Goal: Transaction & Acquisition: Purchase product/service

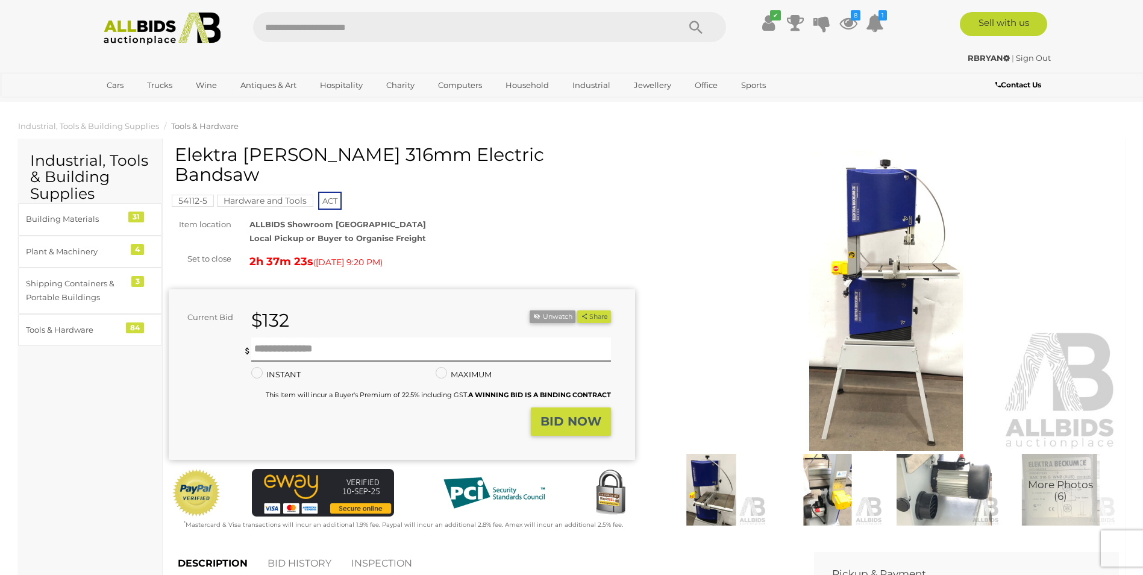
drag, startPoint x: 177, startPoint y: 155, endPoint x: 578, endPoint y: 157, distance: 400.7
click at [578, 157] on h1 "Elektra [PERSON_NAME] 316mm Electric Bandsaw" at bounding box center [403, 165] width 457 height 40
copy h1 "Elektra [PERSON_NAME] 316mm Electric Bandsaw"
click at [721, 255] on img at bounding box center [886, 301] width 466 height 301
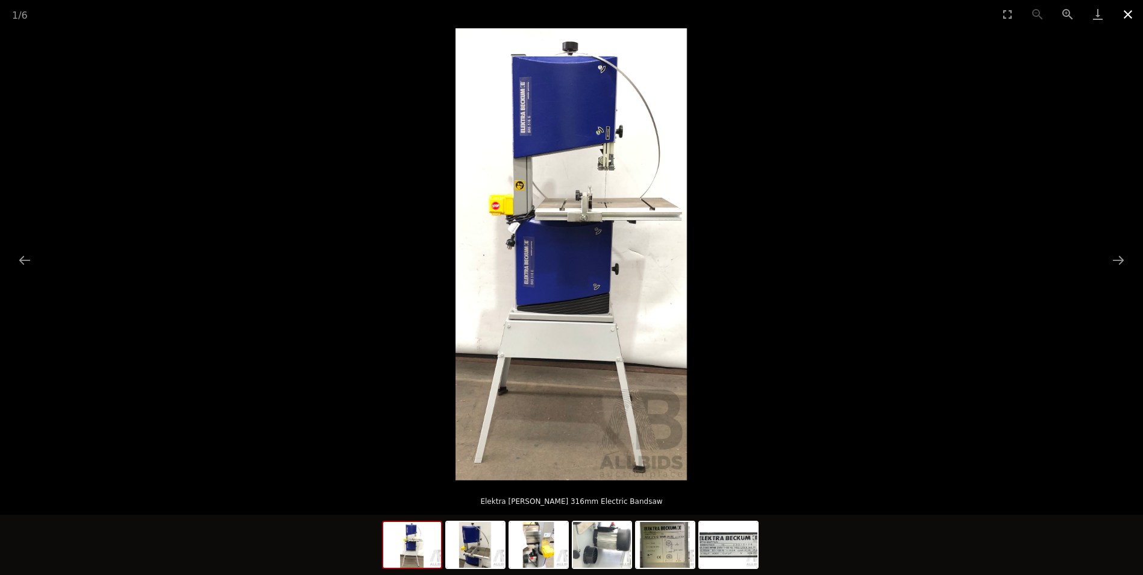
click at [1126, 13] on button "Close gallery" at bounding box center [1128, 14] width 30 height 28
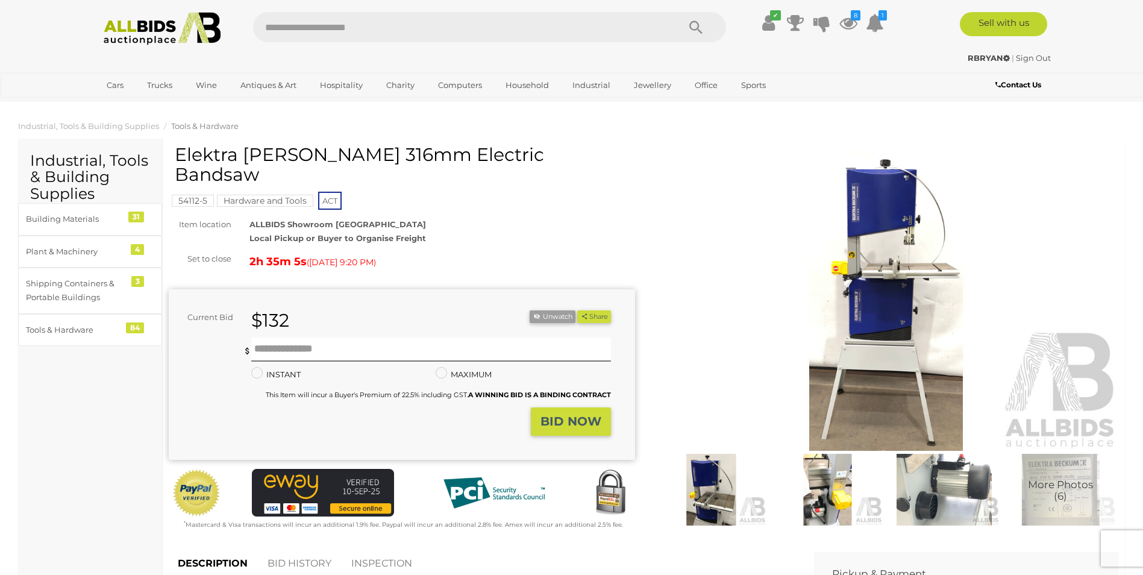
click at [488, 218] on div "ALLBIDS Showroom Fyshwick Local Pickup or Buyer to Organise Freight" at bounding box center [442, 232] width 404 height 28
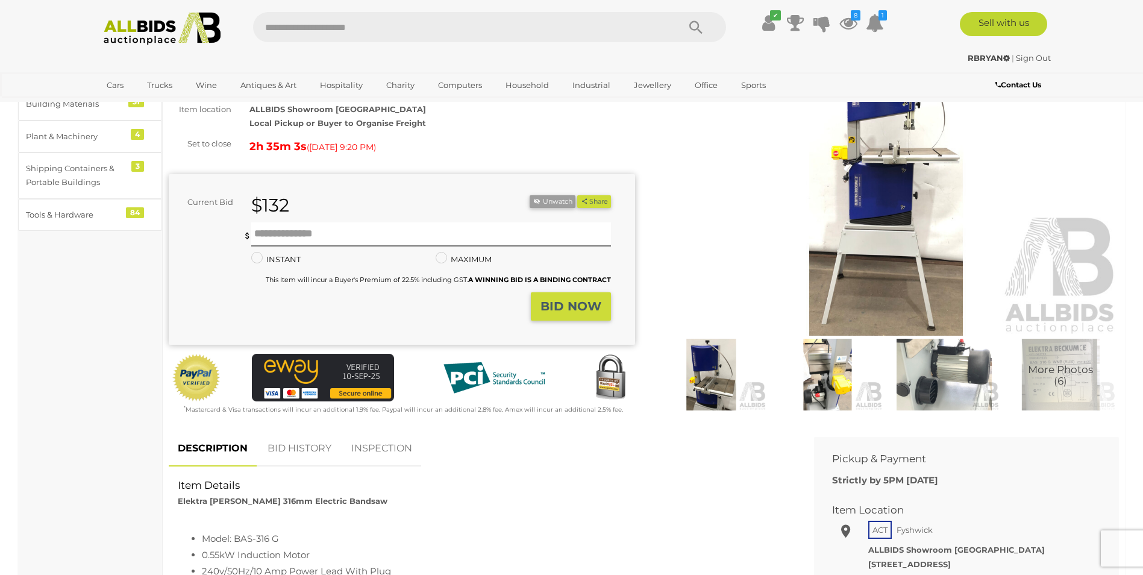
scroll to position [121, 0]
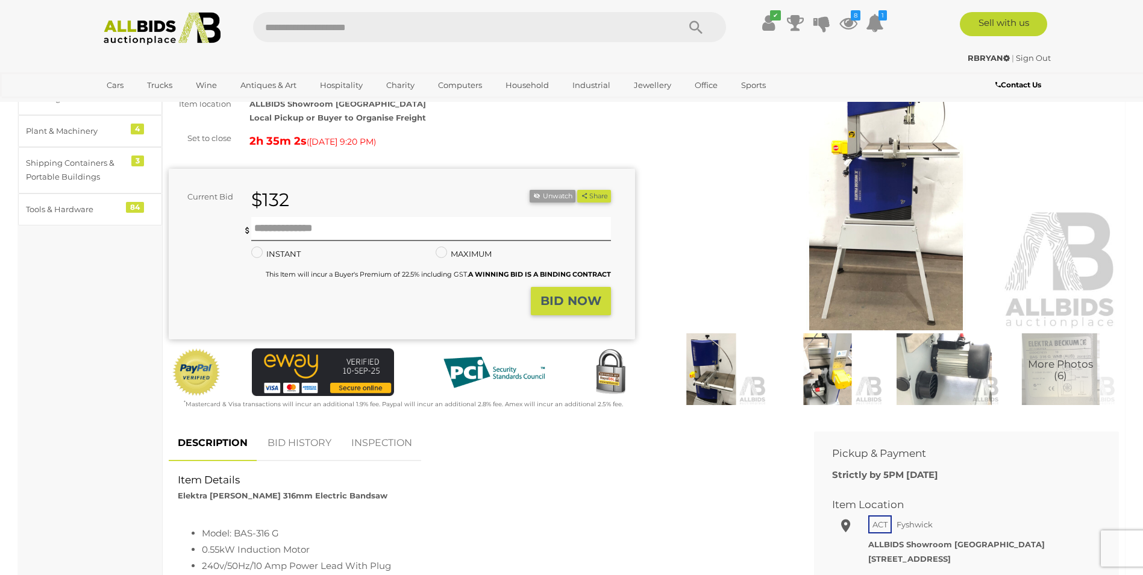
click at [281, 428] on link "BID HISTORY" at bounding box center [300, 443] width 82 height 36
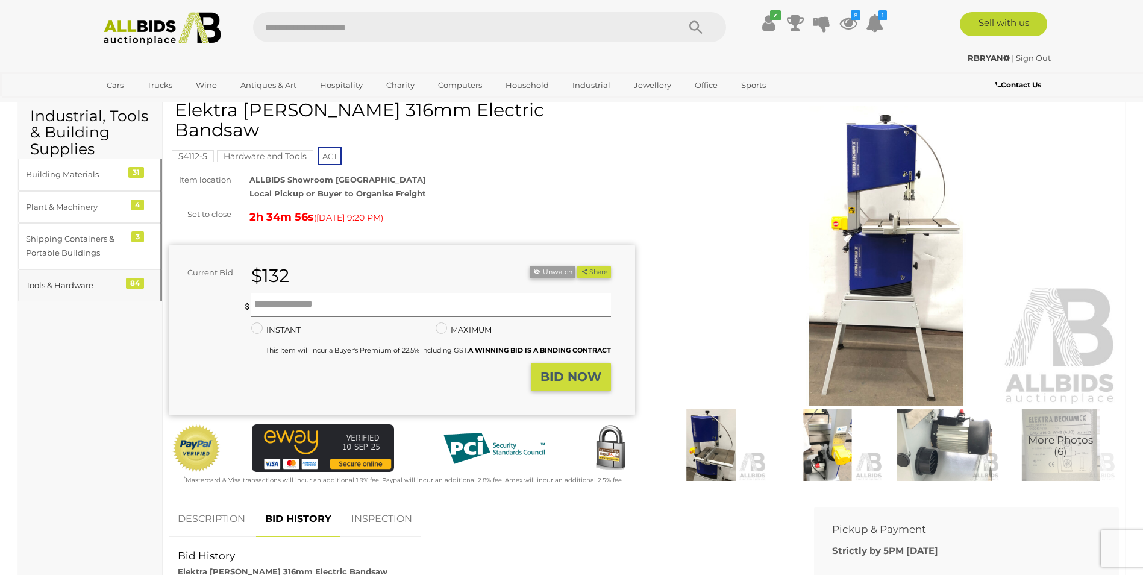
scroll to position [0, 0]
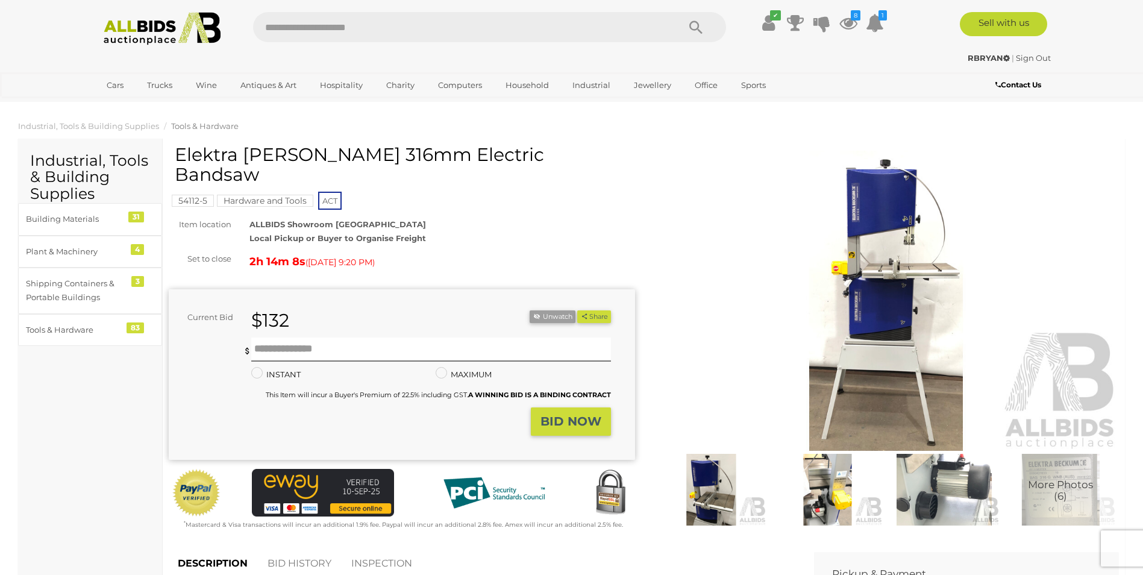
click at [1069, 69] on div "✔ Current Bids" at bounding box center [571, 51] width 1143 height 102
click at [873, 293] on img at bounding box center [886, 301] width 466 height 301
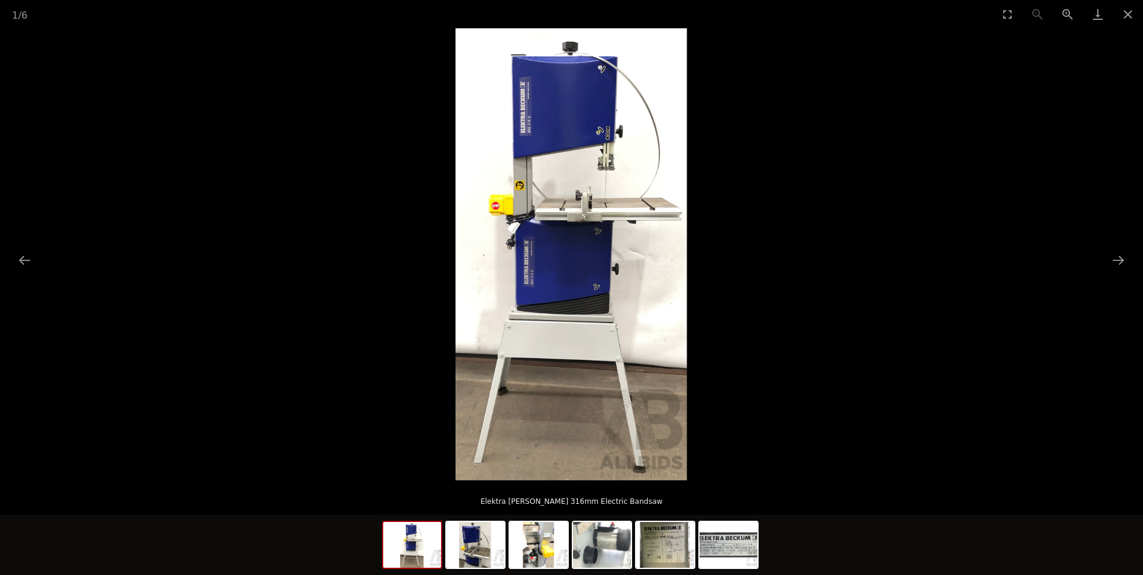
click at [486, 238] on img at bounding box center [571, 254] width 231 height 452
click at [513, 243] on img at bounding box center [571, 254] width 231 height 452
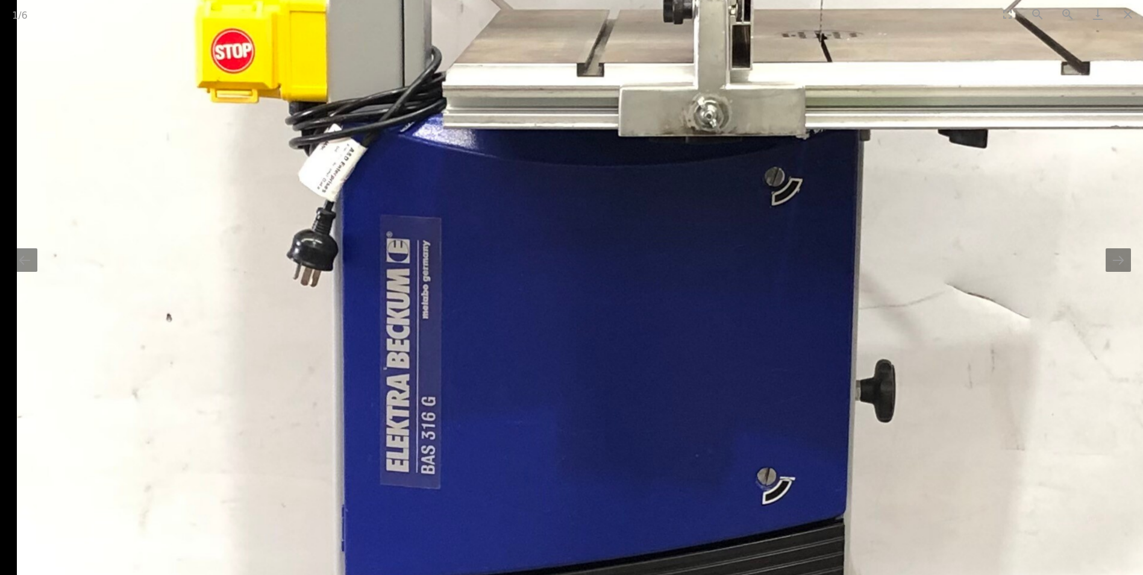
drag, startPoint x: 465, startPoint y: 240, endPoint x: 569, endPoint y: 175, distance: 122.4
click at [569, 175] on img at bounding box center [640, 311] width 1246 height 2431
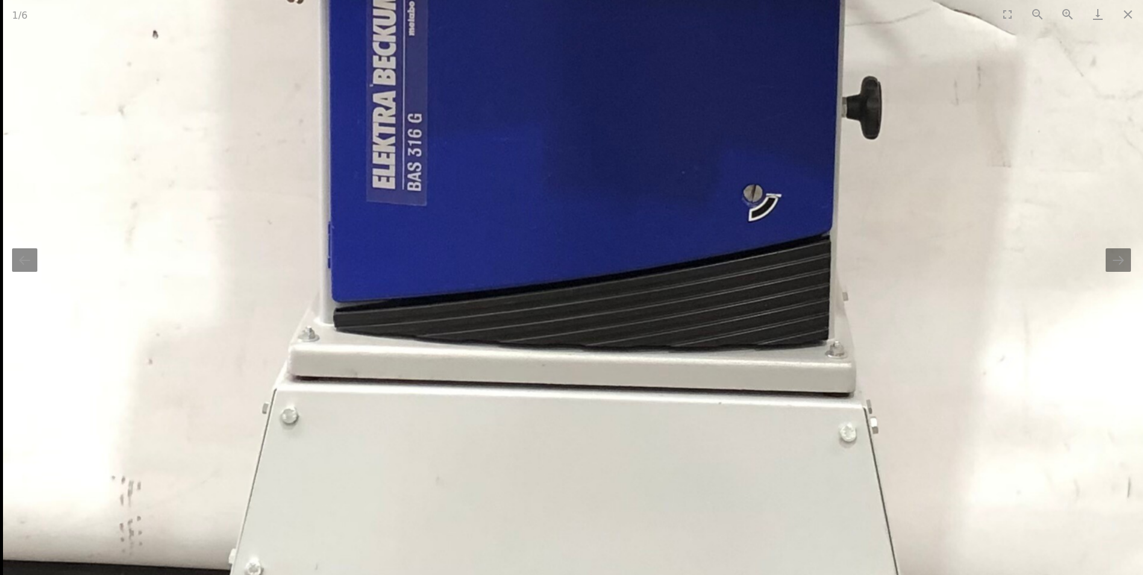
drag, startPoint x: 612, startPoint y: 384, endPoint x: 621, endPoint y: 168, distance: 215.9
click at [621, 163] on img at bounding box center [627, 28] width 1246 height 2431
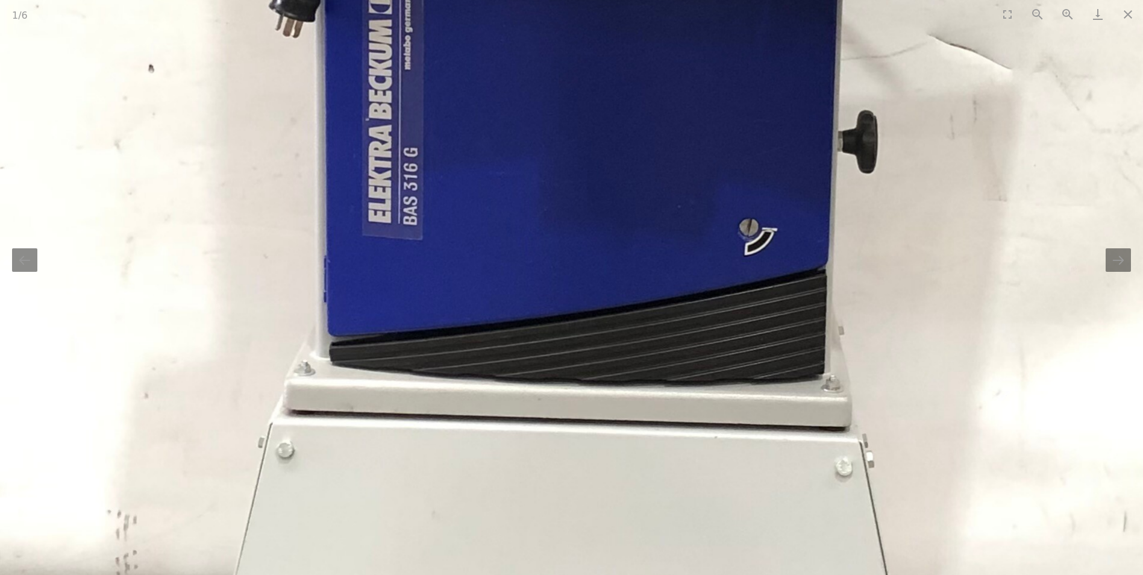
drag, startPoint x: 621, startPoint y: 168, endPoint x: 615, endPoint y: 175, distance: 9.4
click at [617, 175] on img at bounding box center [622, 62] width 1246 height 2431
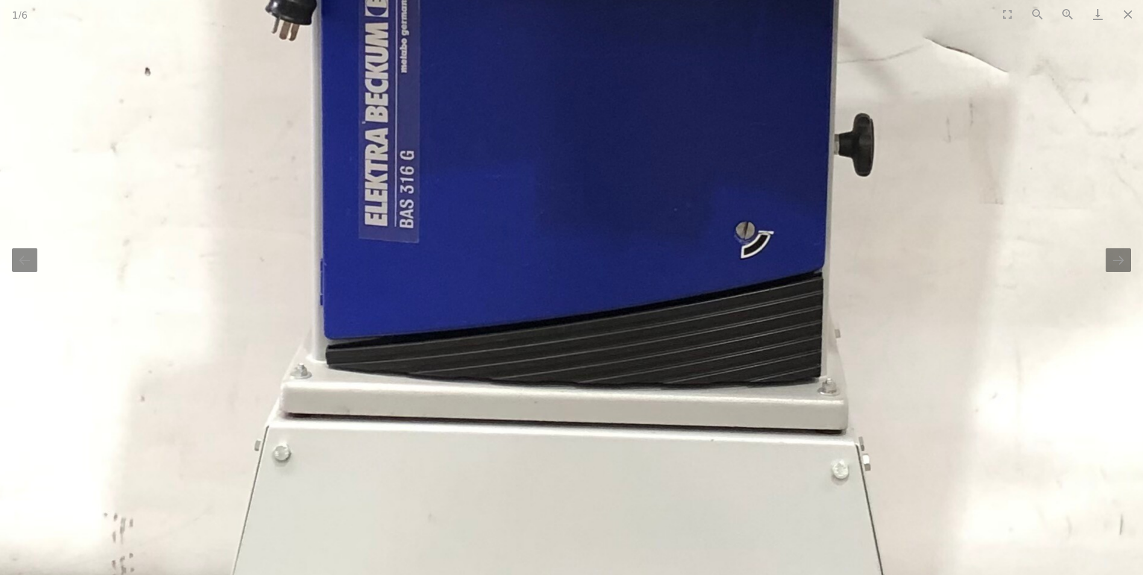
drag, startPoint x: 589, startPoint y: 181, endPoint x: 521, endPoint y: 187, distance: 68.4
click at [550, 186] on img at bounding box center [619, 65] width 1246 height 2431
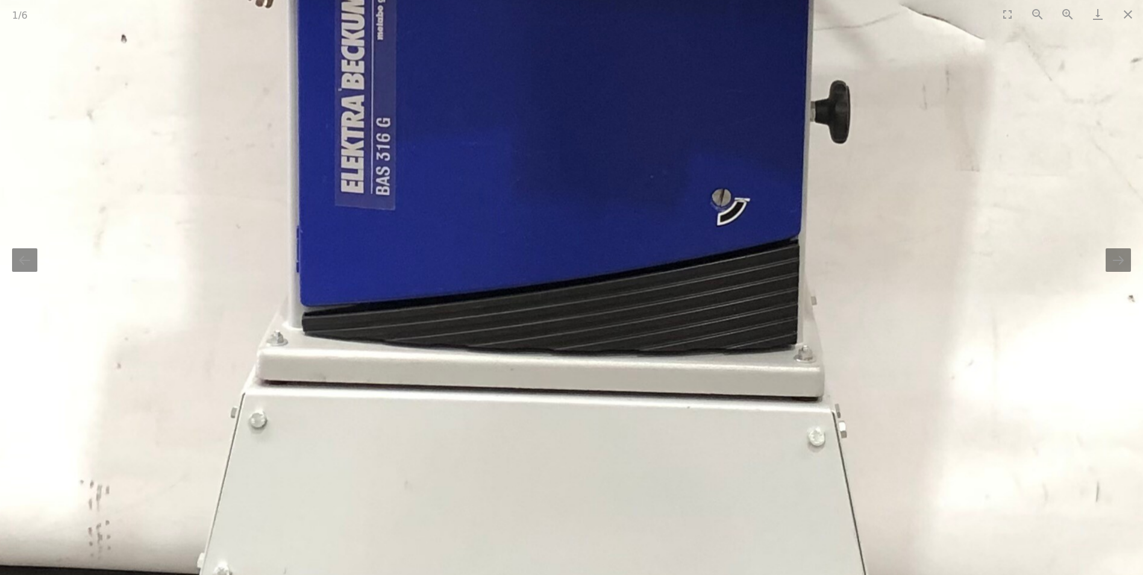
drag, startPoint x: 521, startPoint y: 187, endPoint x: 586, endPoint y: 152, distance: 73.9
click at [586, 152] on img at bounding box center [595, 32] width 1246 height 2431
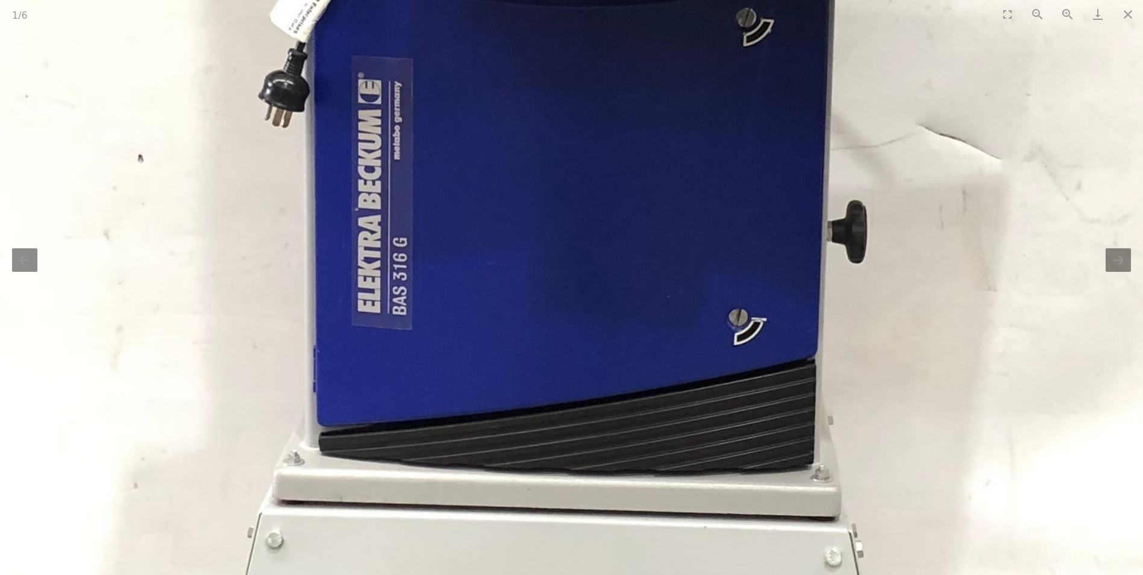
drag, startPoint x: 586, startPoint y: 152, endPoint x: 647, endPoint y: 519, distance: 371.3
click at [645, 516] on img at bounding box center [612, 152] width 1246 height 2431
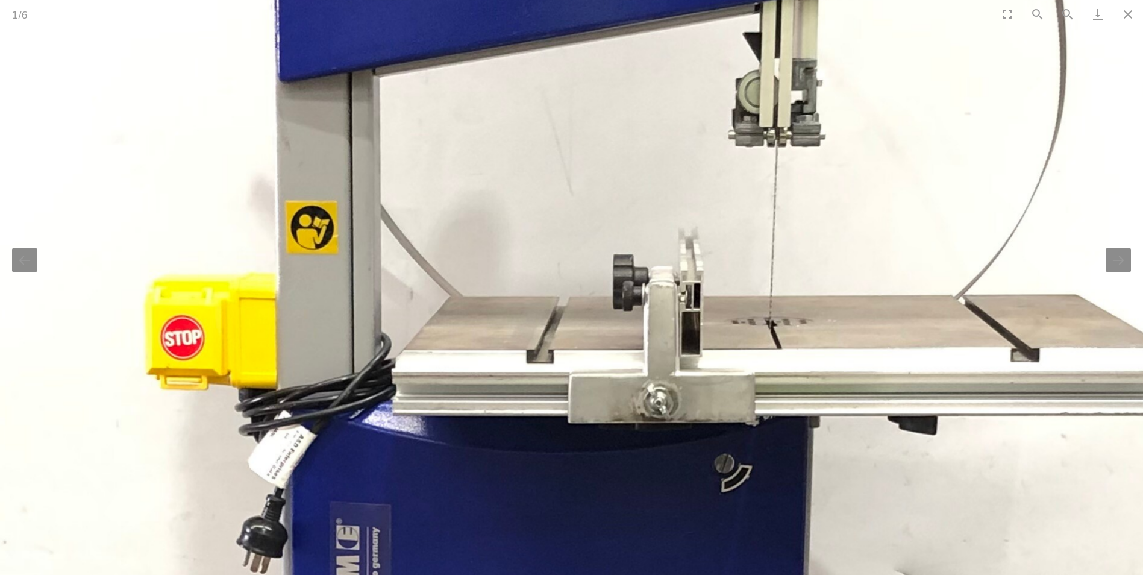
drag, startPoint x: 734, startPoint y: 311, endPoint x: 702, endPoint y: 420, distance: 113.6
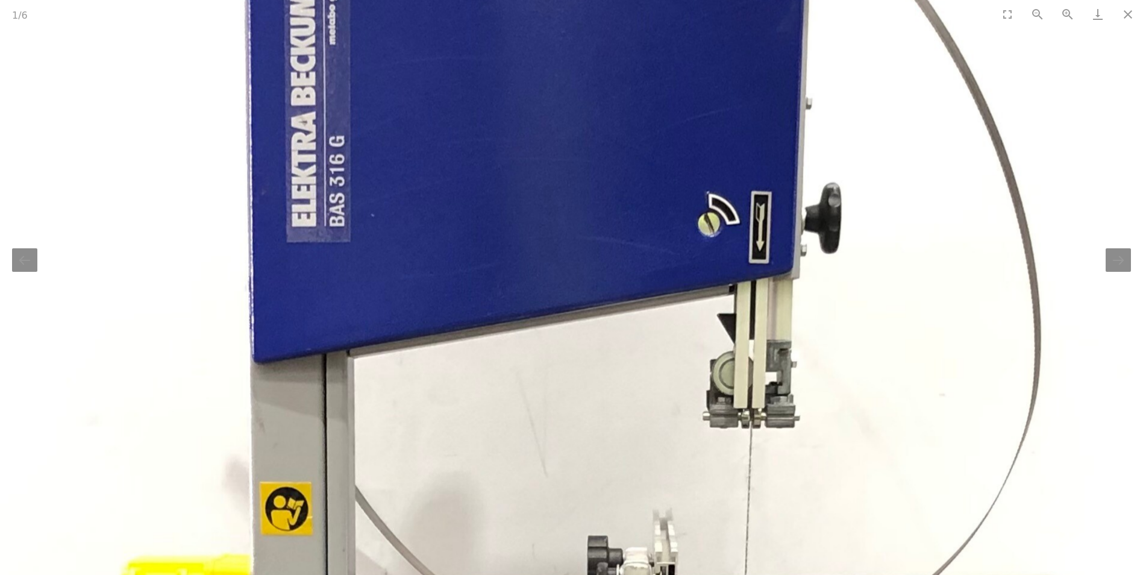
drag, startPoint x: 668, startPoint y: 315, endPoint x: 645, endPoint y: 563, distance: 249.9
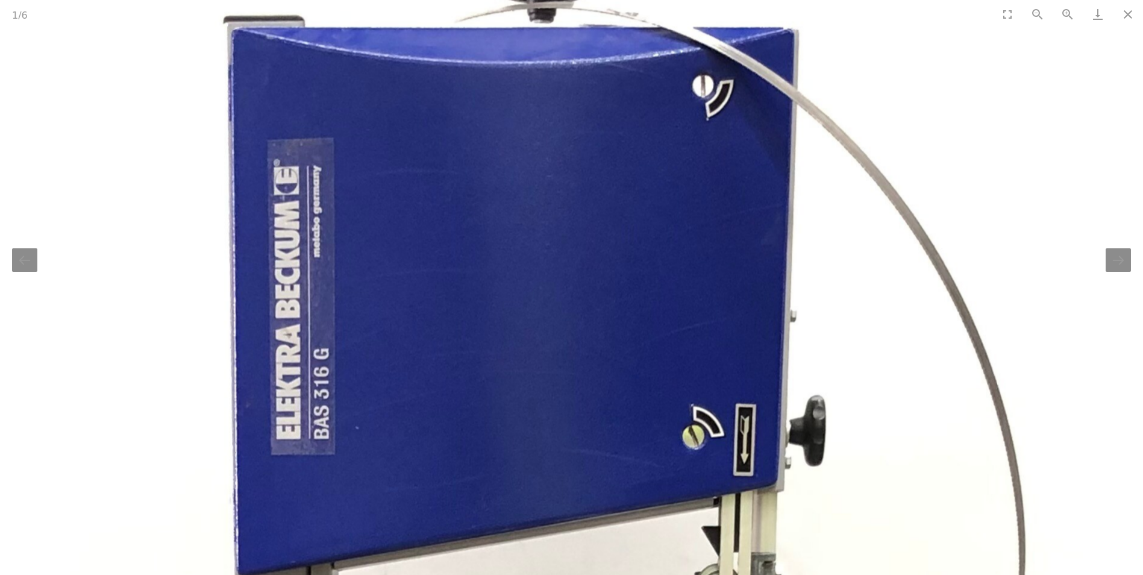
drag, startPoint x: 646, startPoint y: 374, endPoint x: 644, endPoint y: 398, distance: 24.2
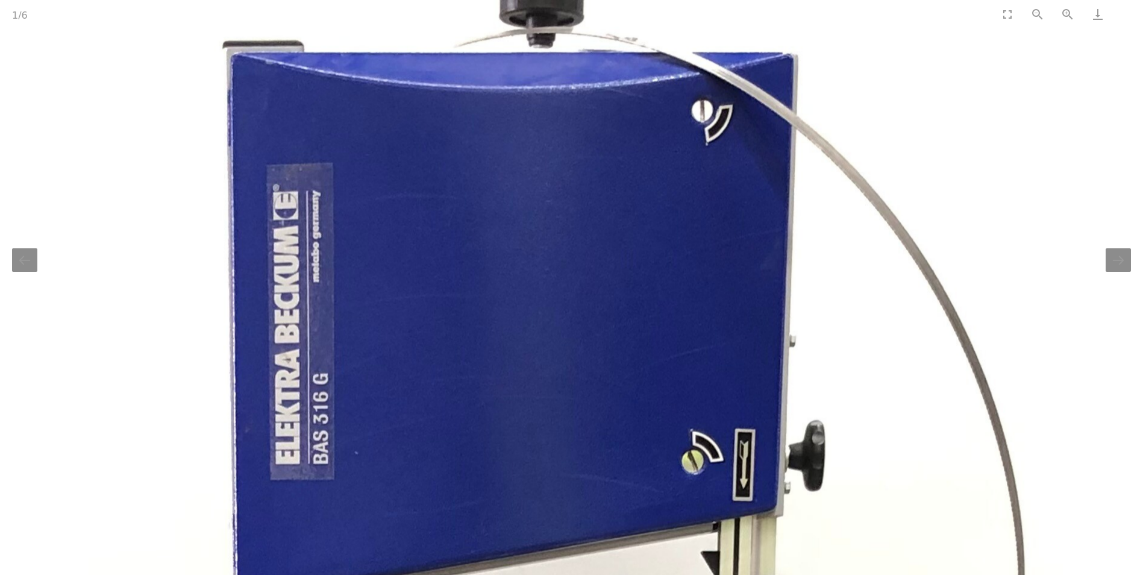
click at [1128, 22] on button "Close gallery" at bounding box center [1128, 14] width 30 height 28
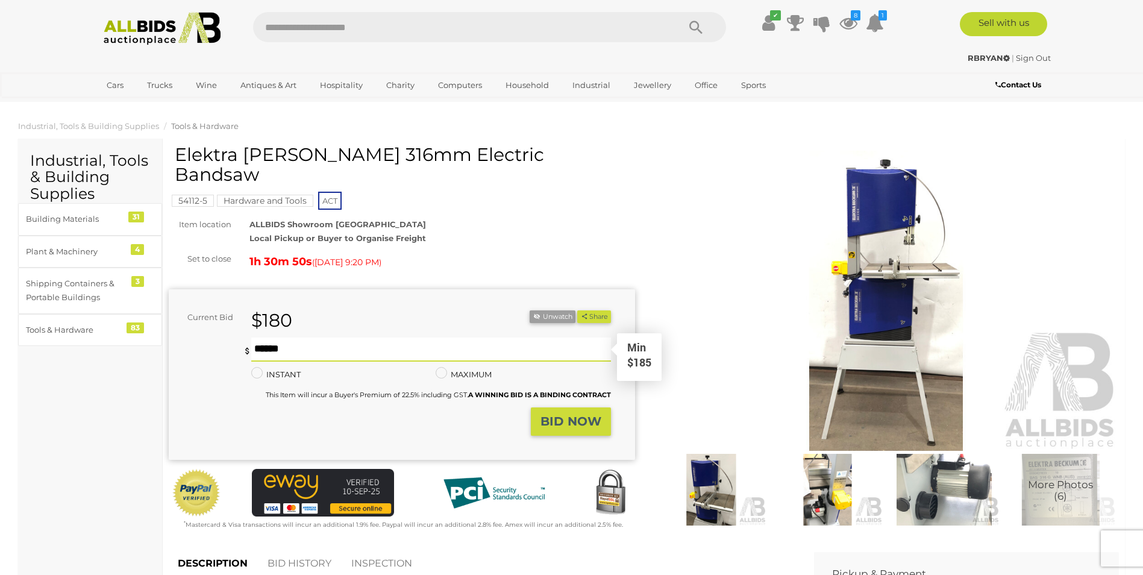
click at [295, 337] on input "text" at bounding box center [430, 349] width 359 height 24
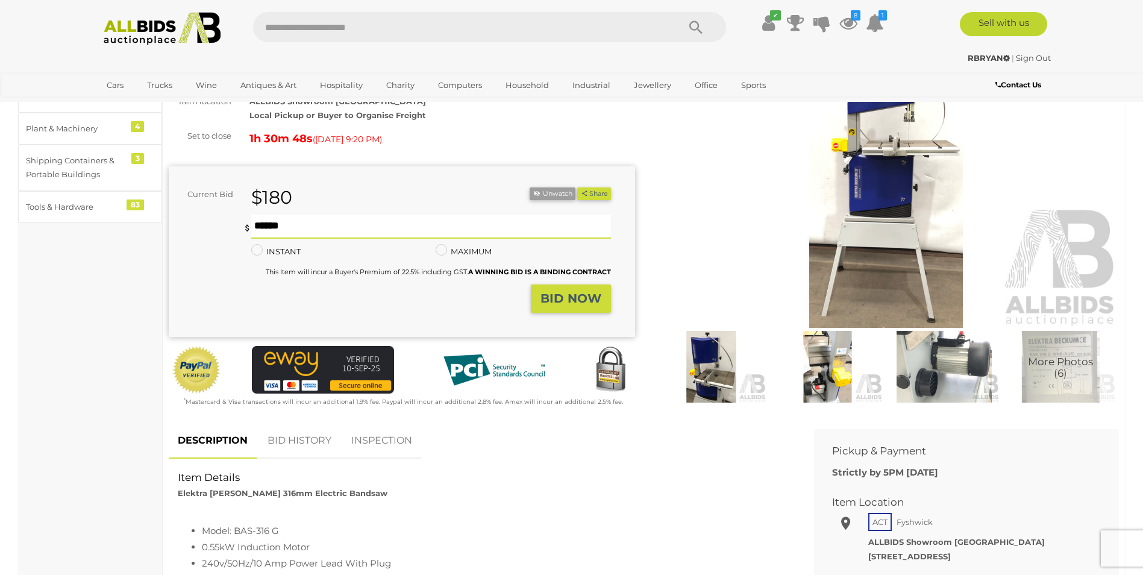
scroll to position [181, 0]
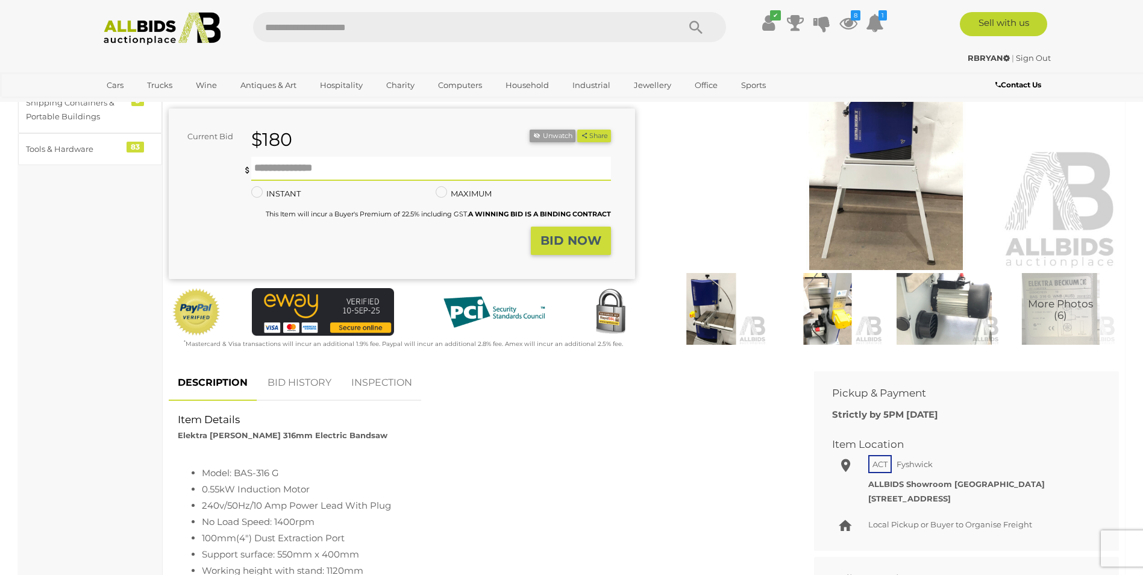
click at [318, 374] on link "BID HISTORY" at bounding box center [300, 383] width 82 height 36
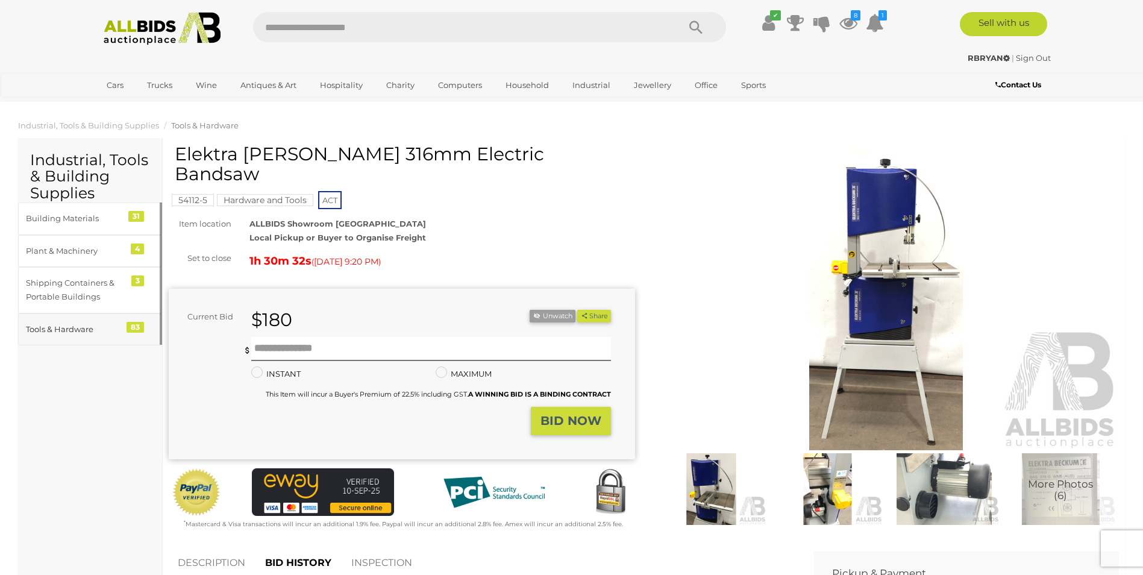
scroll to position [0, 0]
click at [281, 337] on input "text" at bounding box center [430, 349] width 359 height 24
